Goal: Check status: Check status

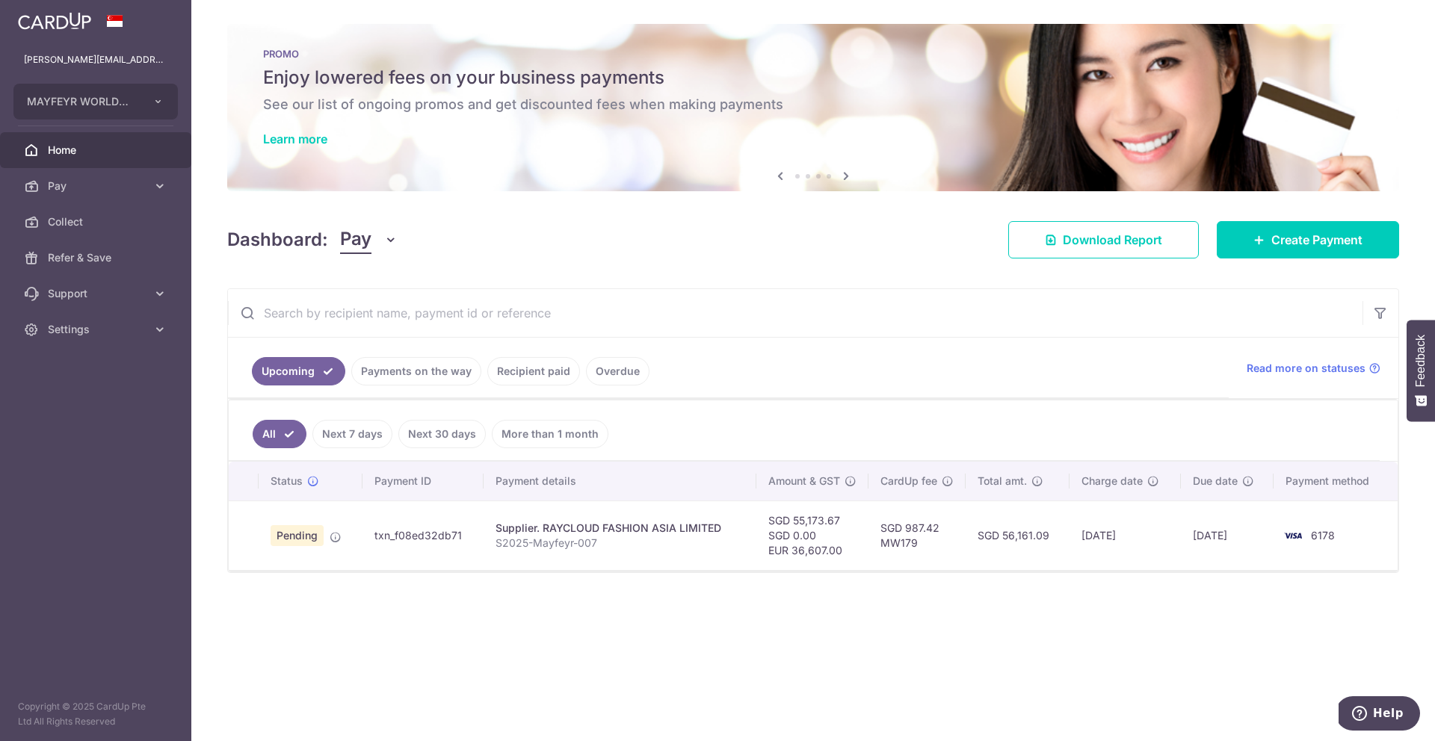
click at [534, 382] on link "Recipient paid" at bounding box center [533, 371] width 93 height 28
click at [549, 436] on link "More than 1 month" at bounding box center [550, 434] width 117 height 28
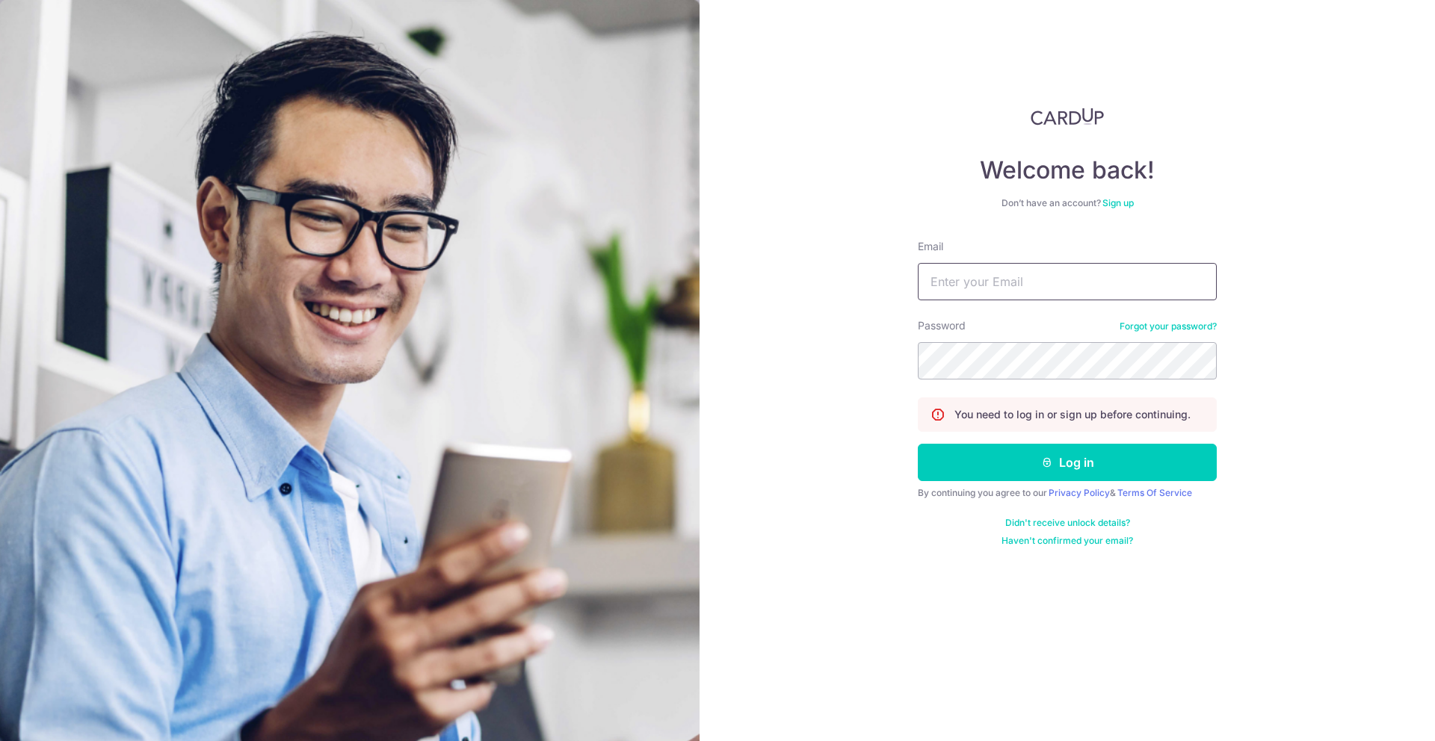
click at [996, 277] on input "Email" at bounding box center [1067, 281] width 299 height 37
type input "[PERSON_NAME][EMAIL_ADDRESS][DOMAIN_NAME]"
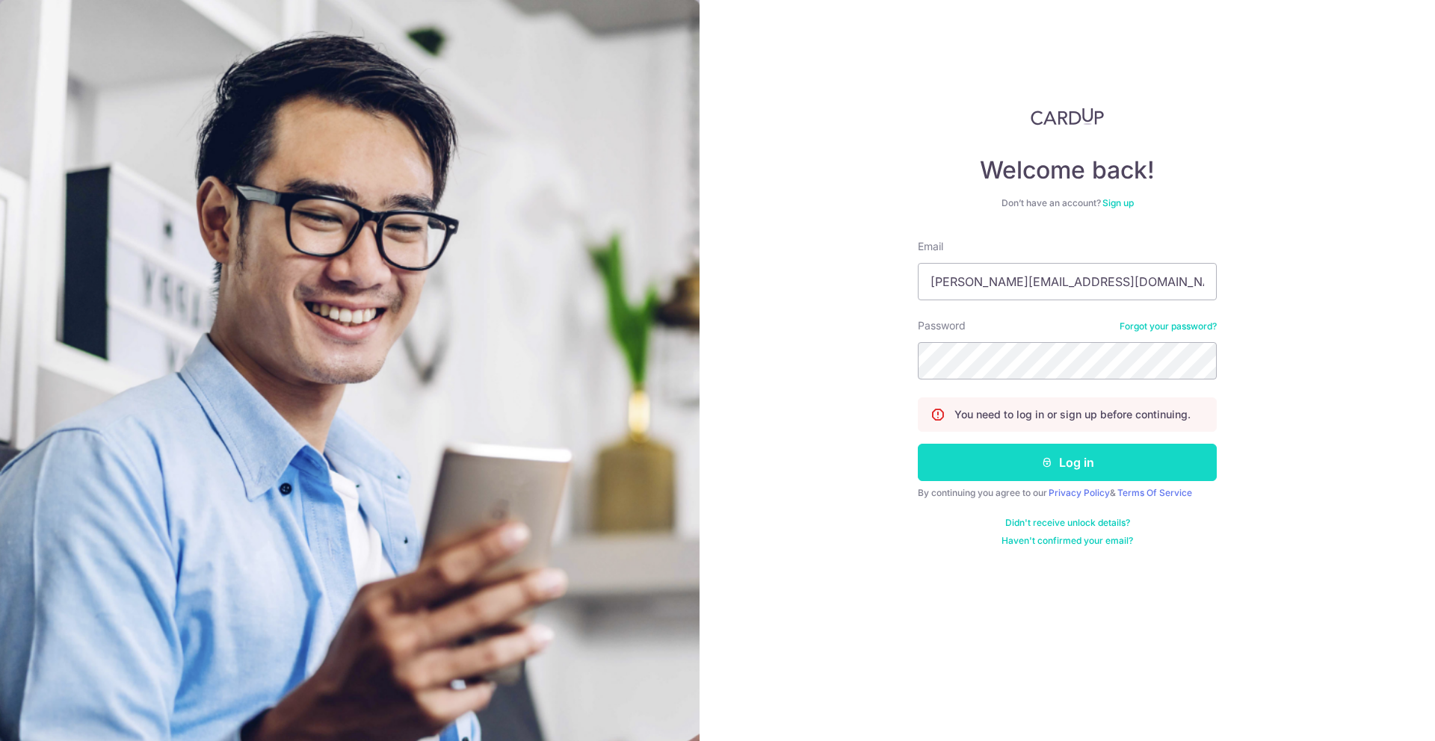
click at [1074, 461] on button "Log in" at bounding box center [1067, 462] width 299 height 37
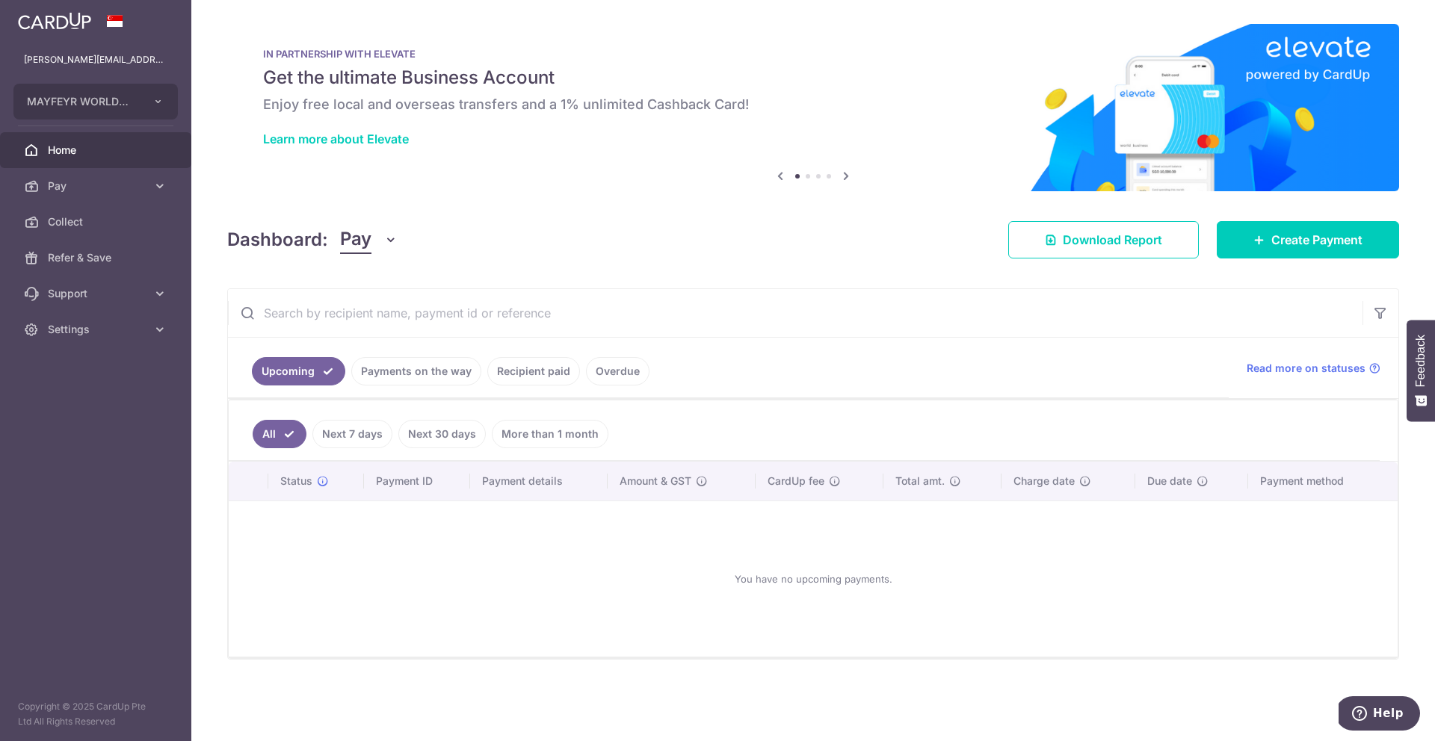
click at [559, 429] on link "More than 1 month" at bounding box center [550, 434] width 117 height 28
click at [516, 377] on link "Recipient paid" at bounding box center [533, 371] width 93 height 28
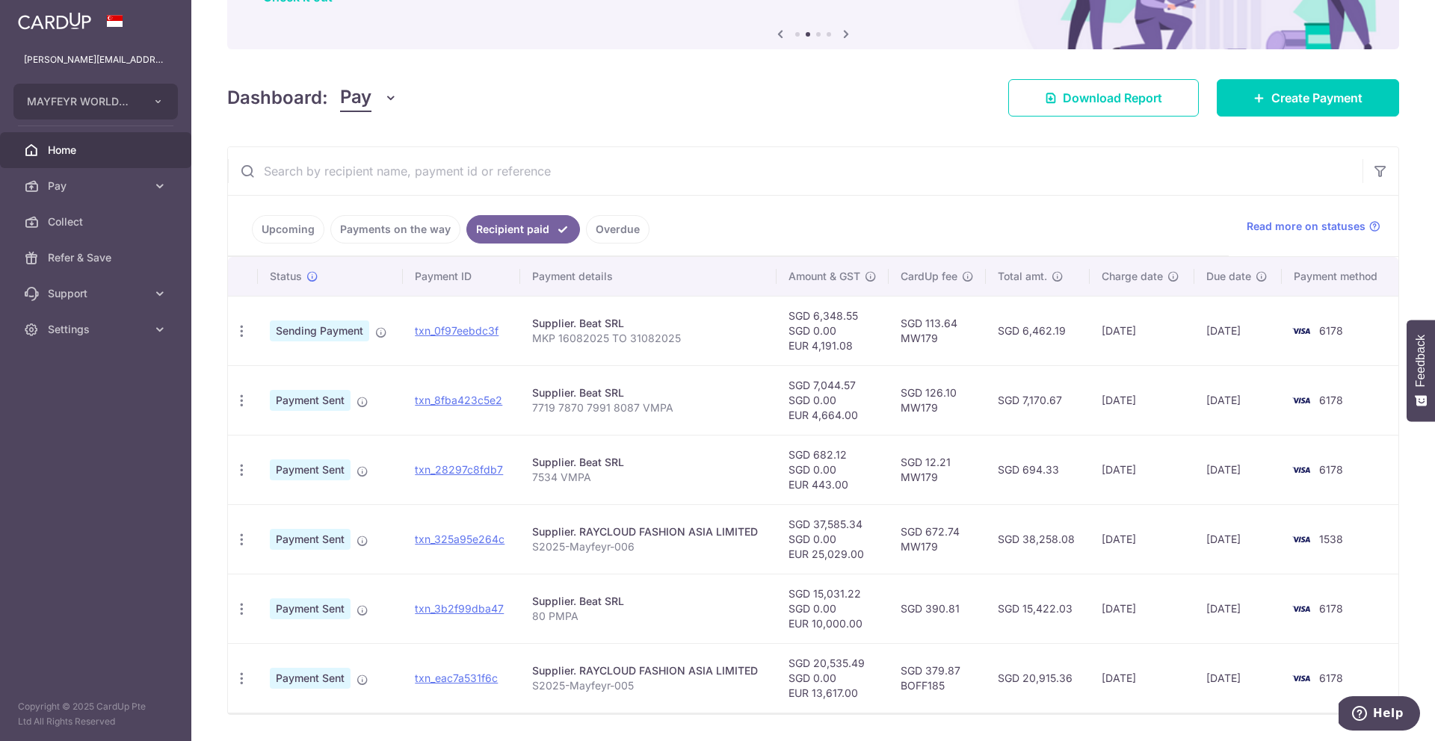
scroll to position [186, 0]
